Goal: Transaction & Acquisition: Purchase product/service

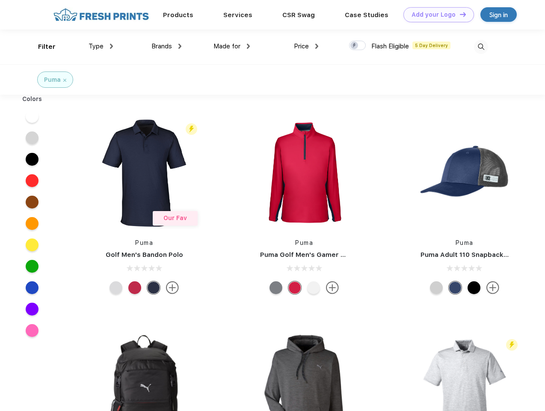
click at [436, 15] on link "Add your Logo Design Tool" at bounding box center [438, 14] width 71 height 15
click at [0, 0] on div "Design Tool" at bounding box center [0, 0] width 0 height 0
click at [459, 14] on link "Add your Logo Design Tool" at bounding box center [438, 14] width 71 height 15
click at [41, 47] on div "Filter" at bounding box center [47, 47] width 18 height 10
click at [101, 46] on span "Type" at bounding box center [96, 46] width 15 height 8
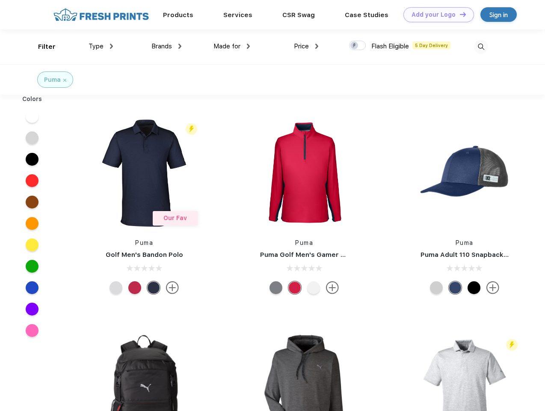
click at [166, 46] on span "Brands" at bounding box center [161, 46] width 21 height 8
click at [232, 46] on span "Made for" at bounding box center [227, 46] width 27 height 8
click at [306, 46] on span "Price" at bounding box center [301, 46] width 15 height 8
click at [358, 46] on div at bounding box center [357, 45] width 17 height 9
click at [355, 46] on input "checkbox" at bounding box center [352, 43] width 6 height 6
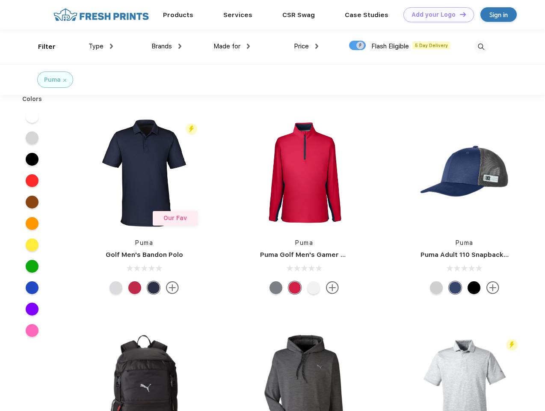
click at [481, 47] on img at bounding box center [481, 47] width 14 height 14
